Goal: Task Accomplishment & Management: Use online tool/utility

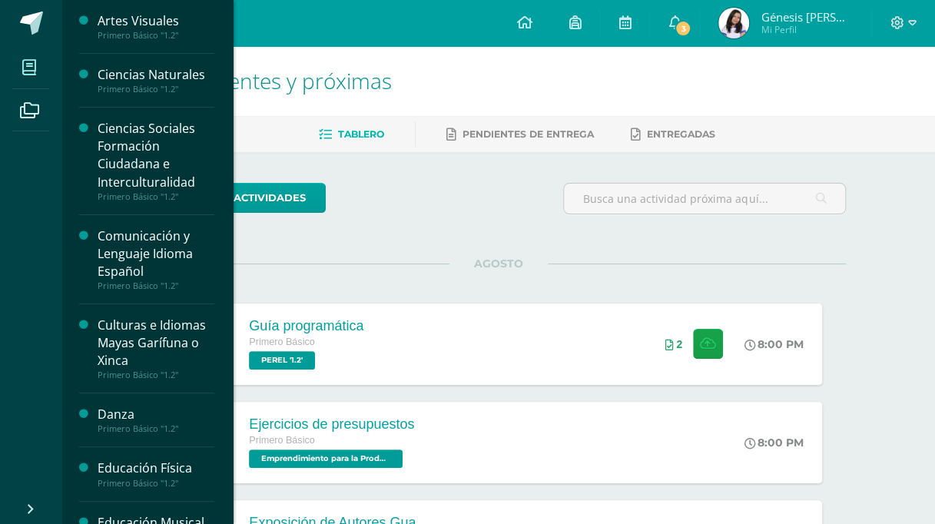
click at [17, 75] on span at bounding box center [29, 67] width 35 height 35
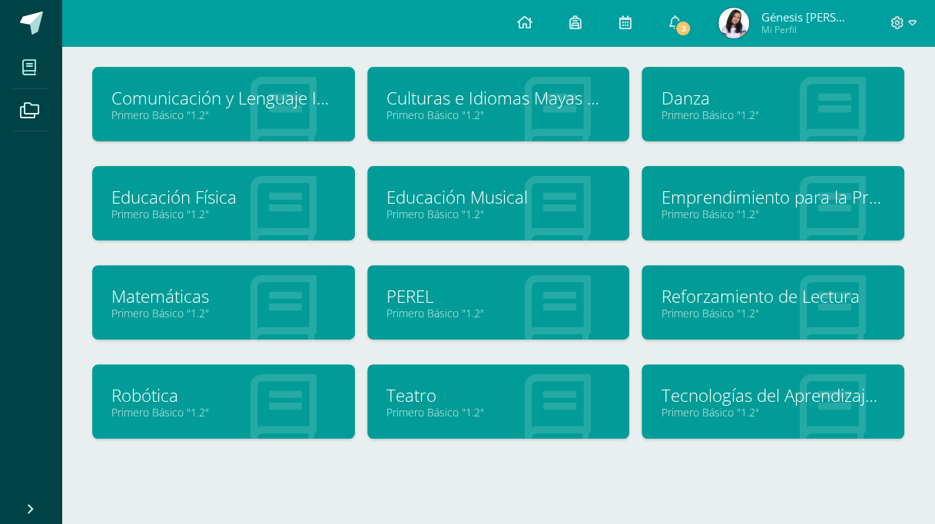
scroll to position [212, 0]
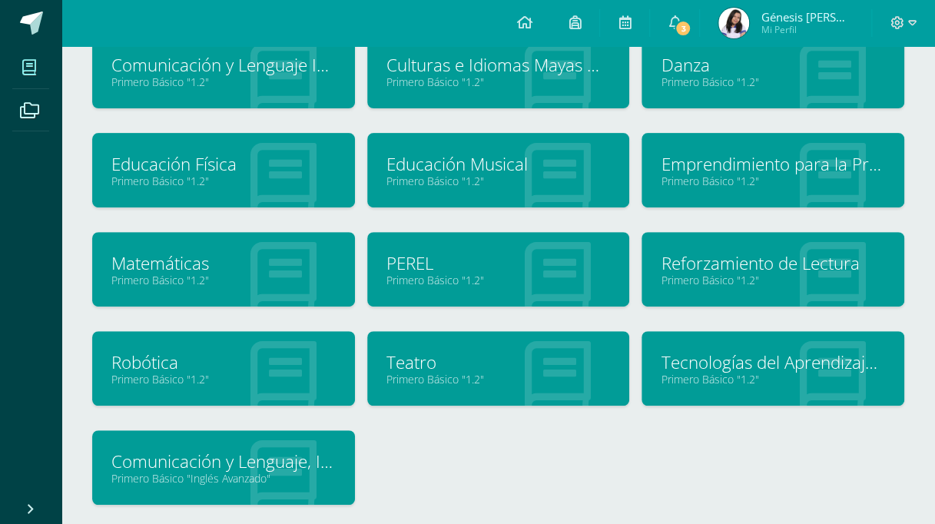
click at [189, 383] on link "Primero Básico "1.2"" at bounding box center [223, 379] width 224 height 15
click at [699, 29] on link "3" at bounding box center [674, 23] width 49 height 46
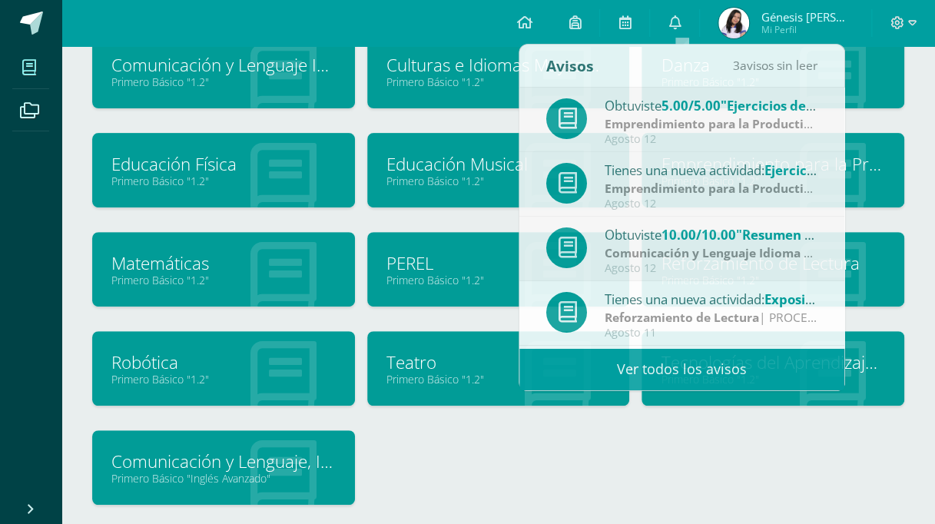
click at [704, 412] on div "Tecnologías del Aprendizaje y la Comunicación Primero Básico "1.2"" at bounding box center [772, 380] width 275 height 99
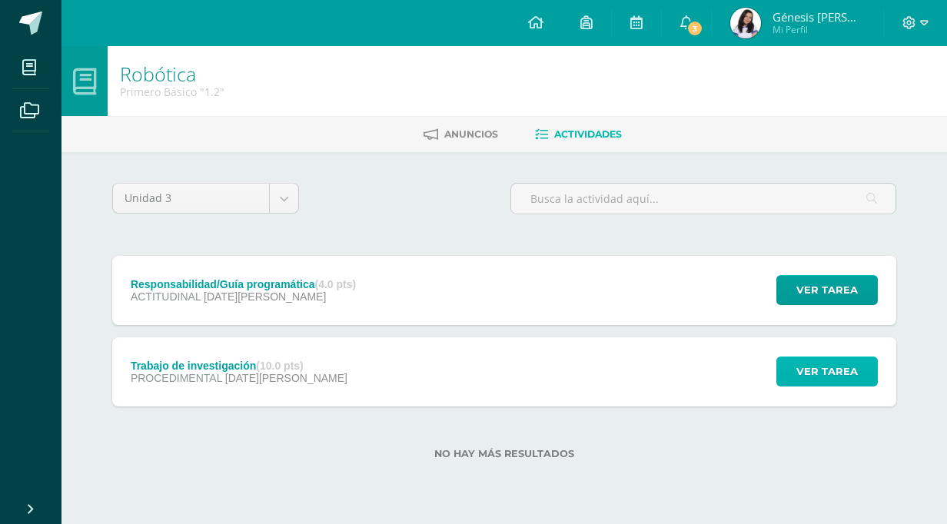
click at [826, 375] on span "Ver tarea" at bounding box center [826, 371] width 61 height 28
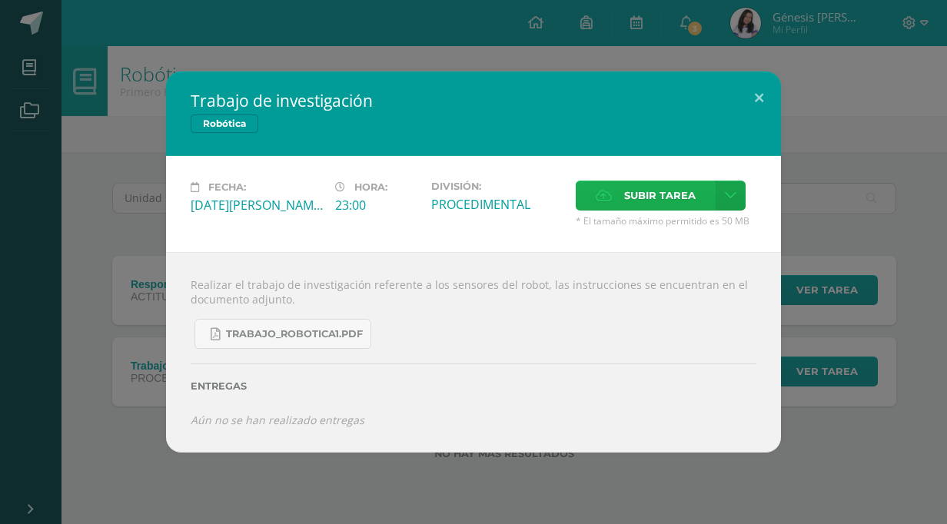
click at [654, 187] on span "Subir tarea" at bounding box center [659, 195] width 71 height 28
click at [0, 0] on input "Subir tarea" at bounding box center [0, 0] width 0 height 0
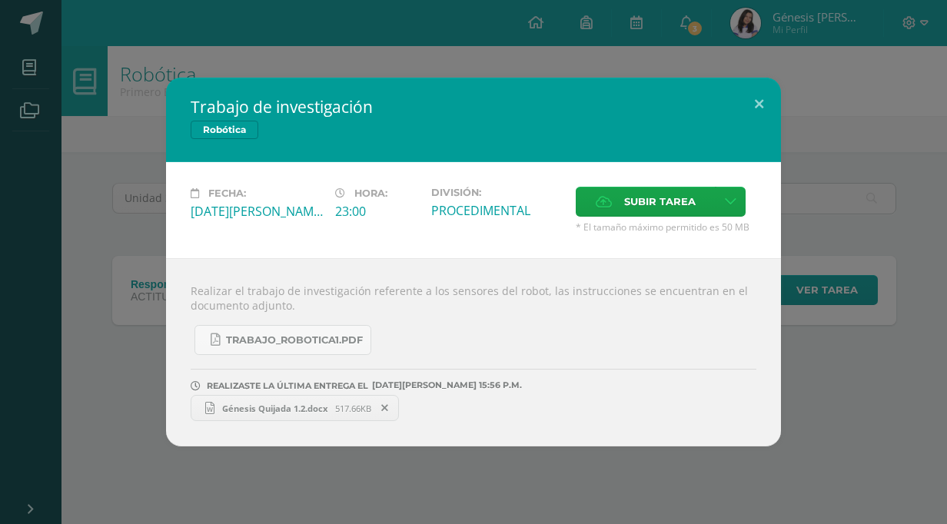
click at [280, 404] on span "Génesis Quijada 1.2.docx" at bounding box center [274, 409] width 121 height 12
click at [758, 100] on button at bounding box center [759, 104] width 44 height 52
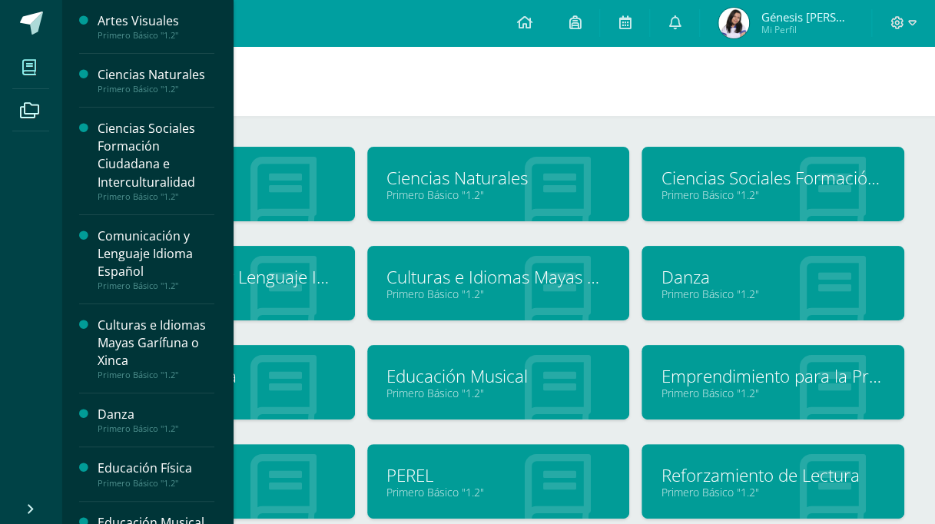
click at [35, 65] on icon at bounding box center [29, 67] width 14 height 15
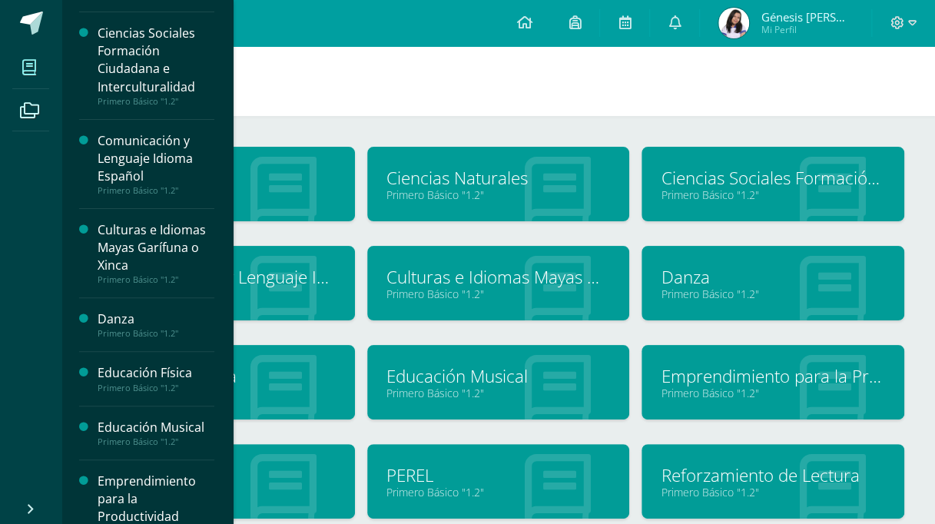
scroll to position [158, 0]
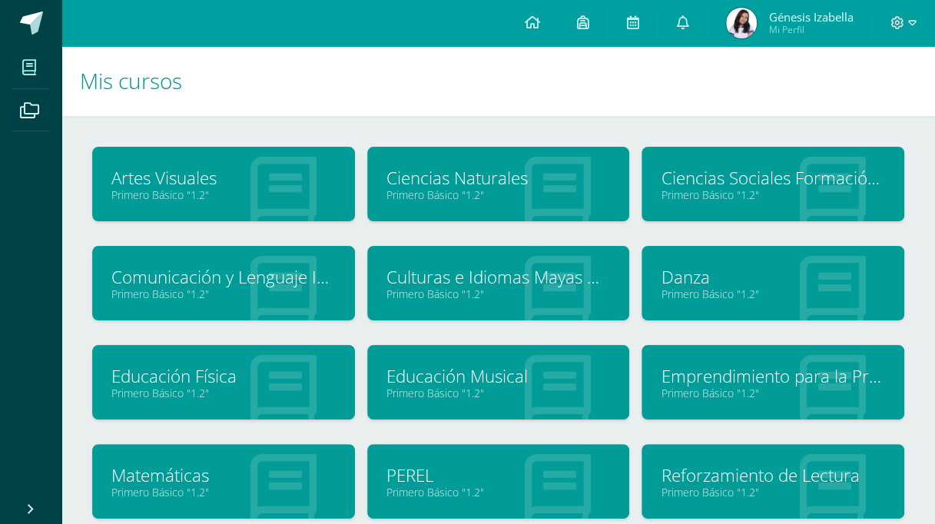
click at [179, 488] on link "Primero Básico "1.2"" at bounding box center [223, 492] width 224 height 15
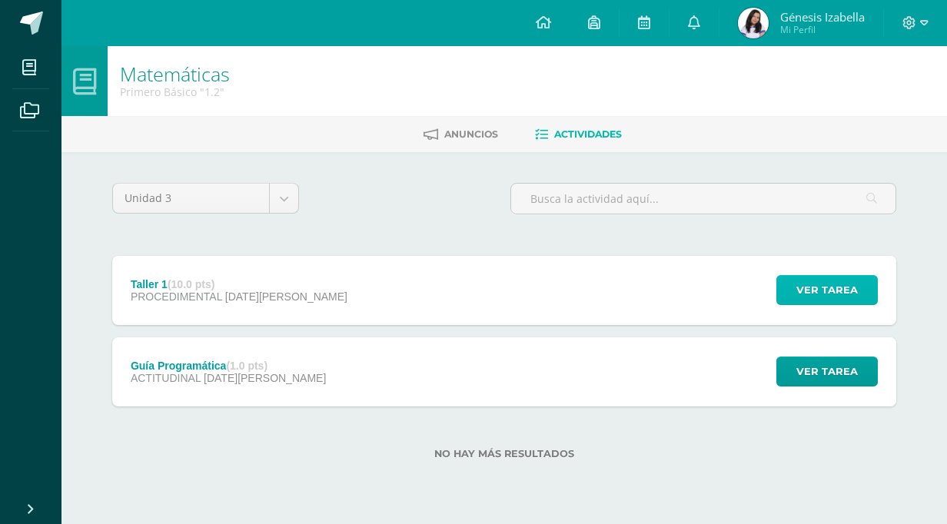
click at [799, 289] on span "Ver tarea" at bounding box center [826, 290] width 61 height 28
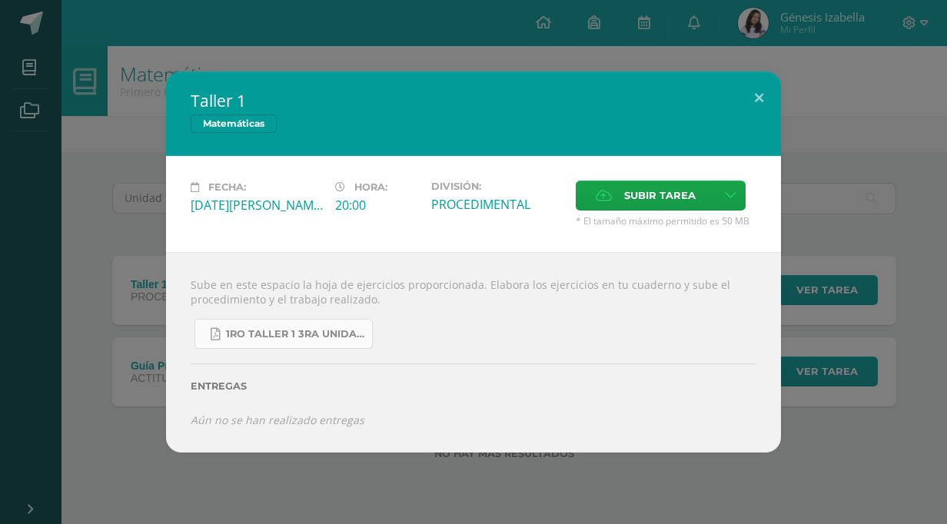
click at [301, 329] on span "1ro taller 1 3ra unidad.pdf" at bounding box center [295, 334] width 138 height 12
